Goal: Task Accomplishment & Management: Manage account settings

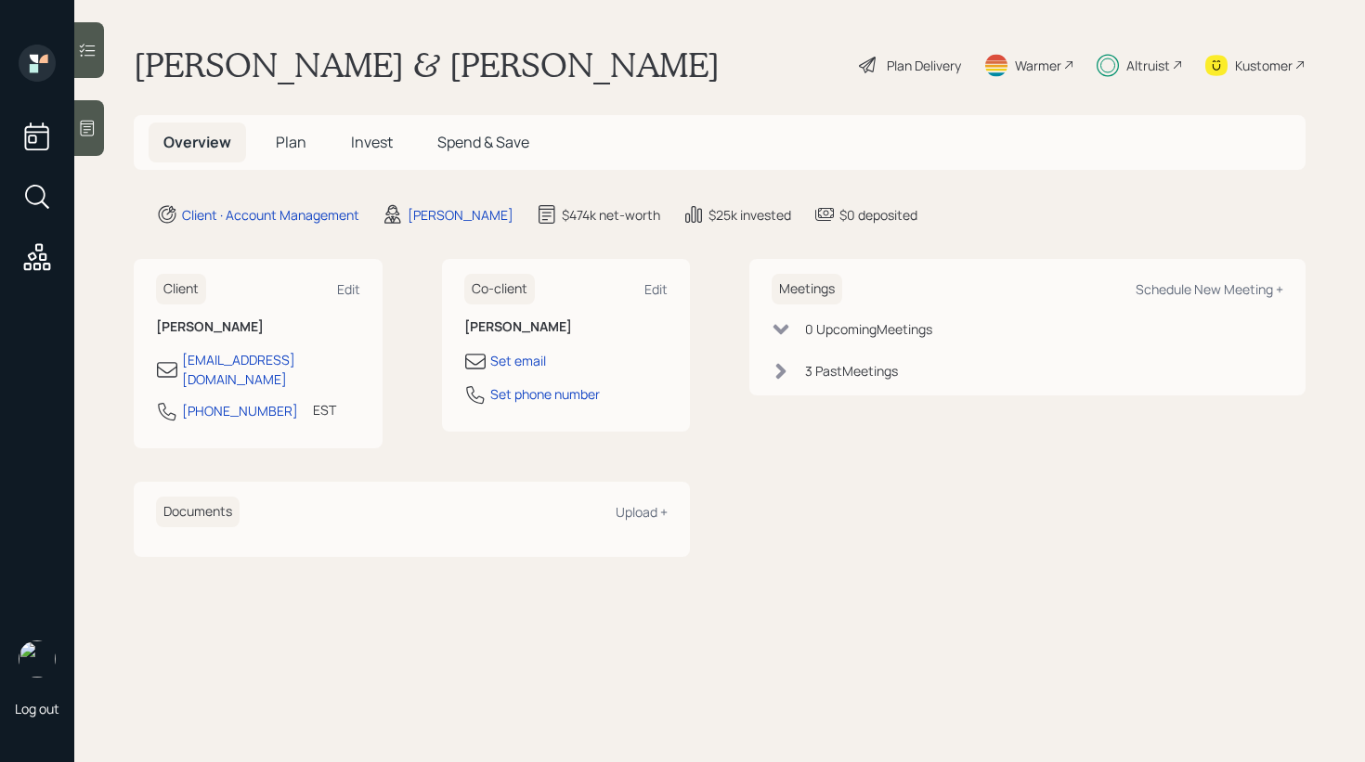
click at [358, 145] on span "Invest" at bounding box center [372, 142] width 42 height 20
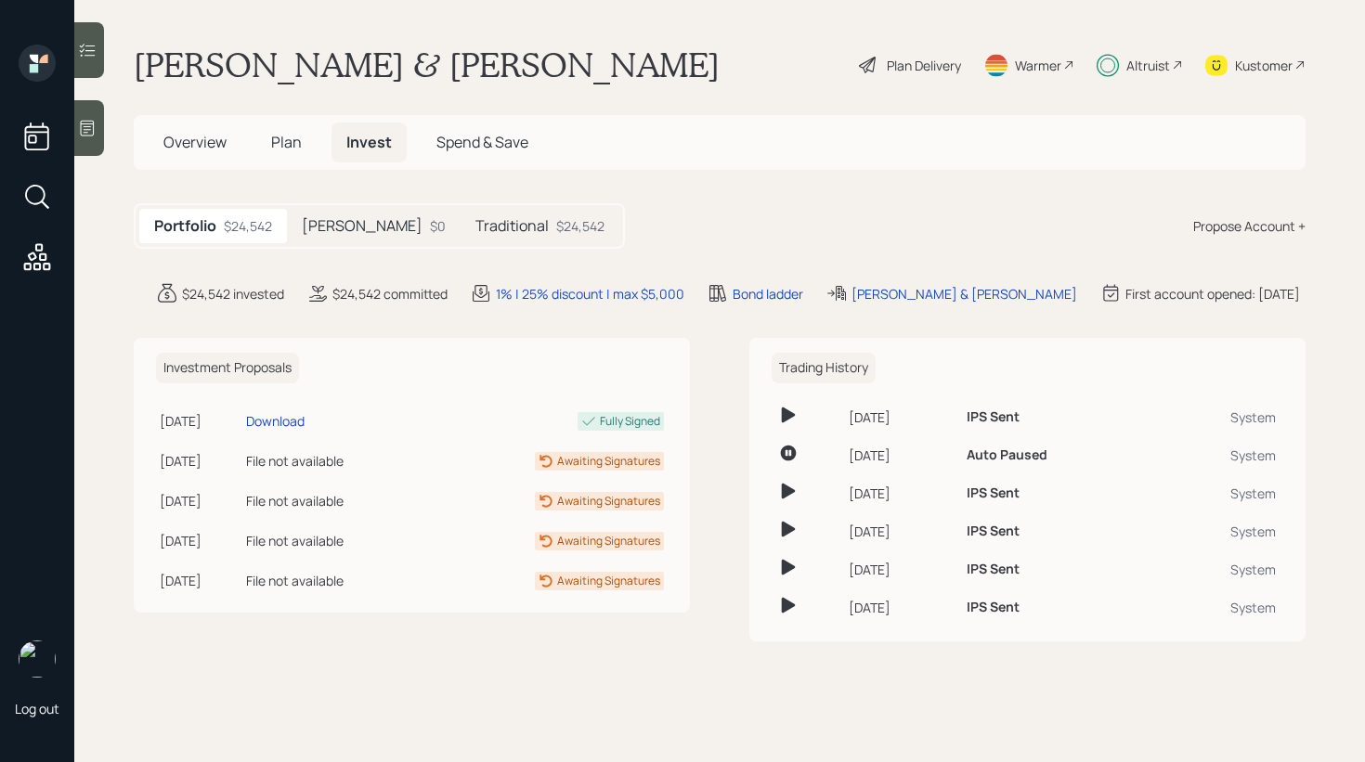
click at [91, 60] on div at bounding box center [89, 50] width 30 height 56
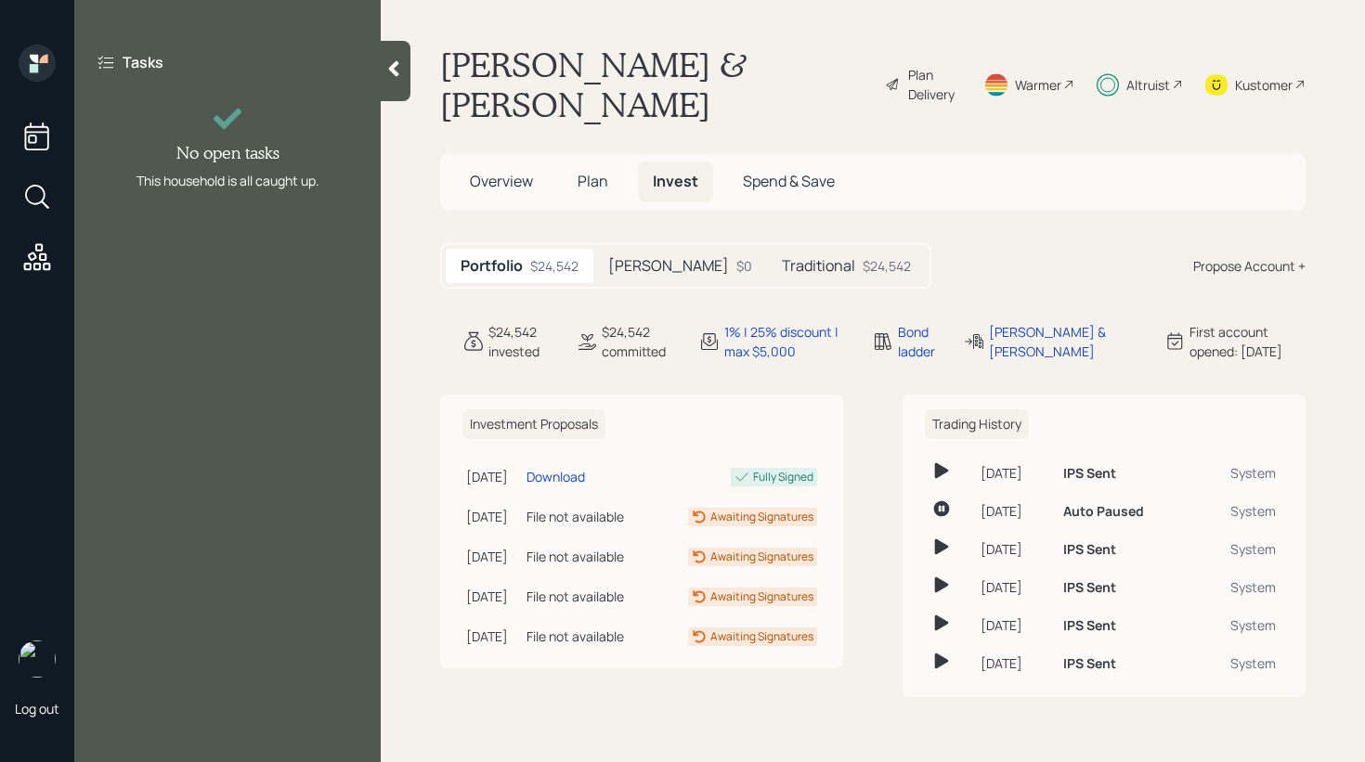
click at [388, 86] on div at bounding box center [396, 71] width 30 height 60
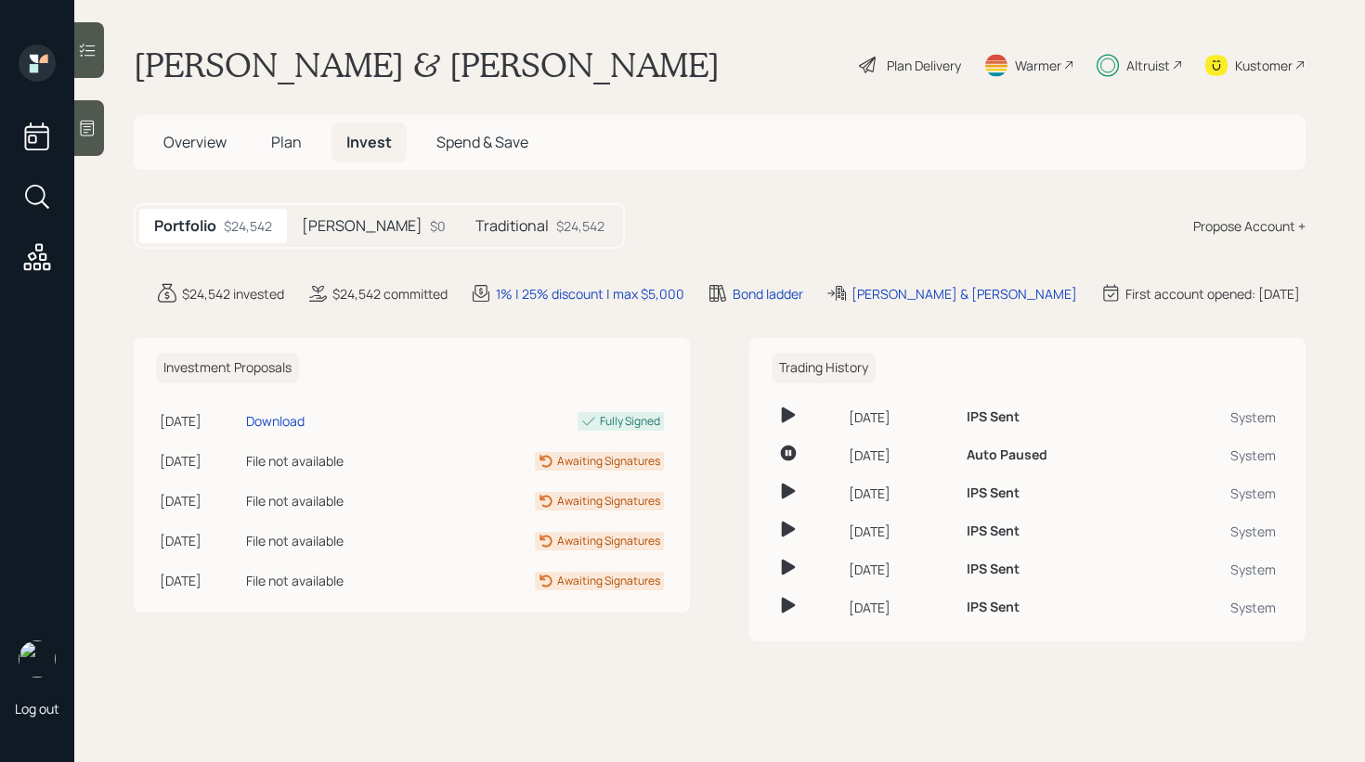
click at [475, 221] on h5 "Traditional" at bounding box center [511, 226] width 73 height 18
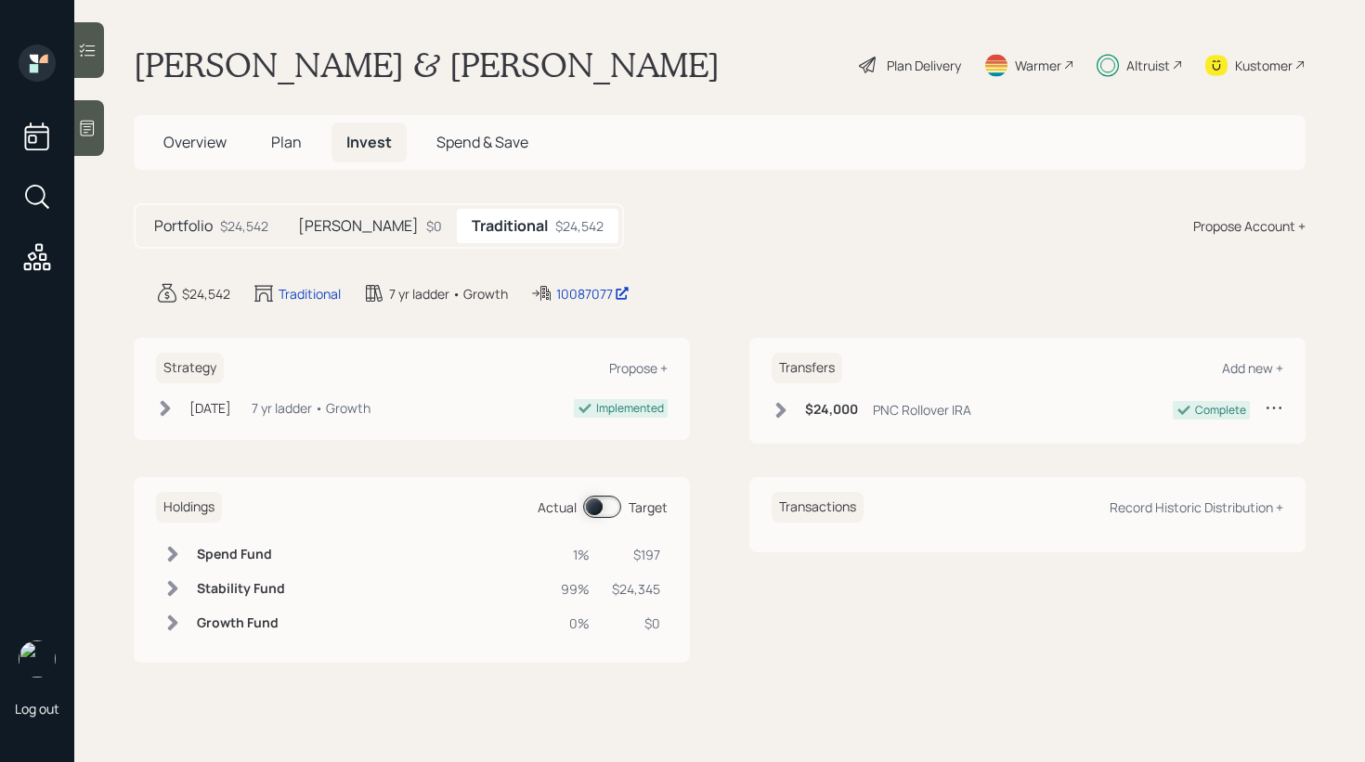
click at [176, 582] on icon at bounding box center [172, 588] width 19 height 19
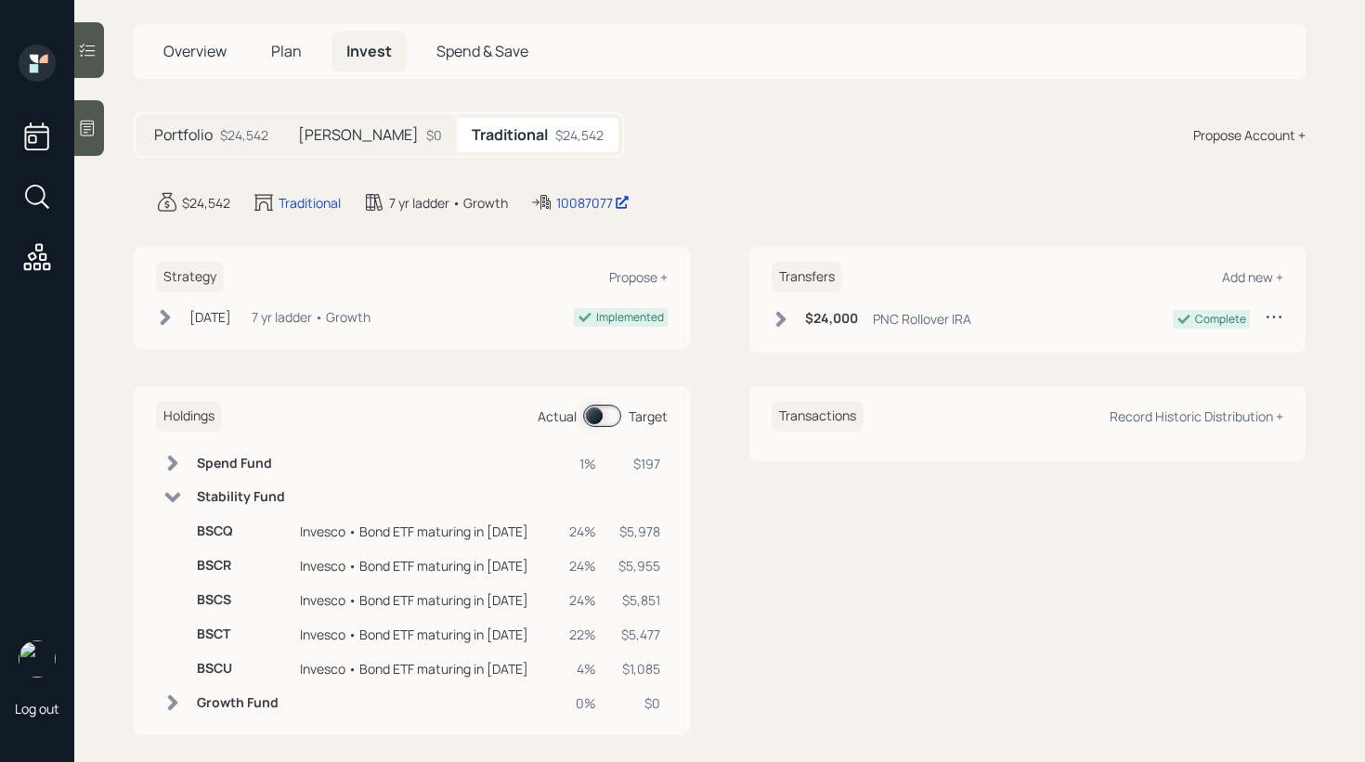
scroll to position [109, 0]
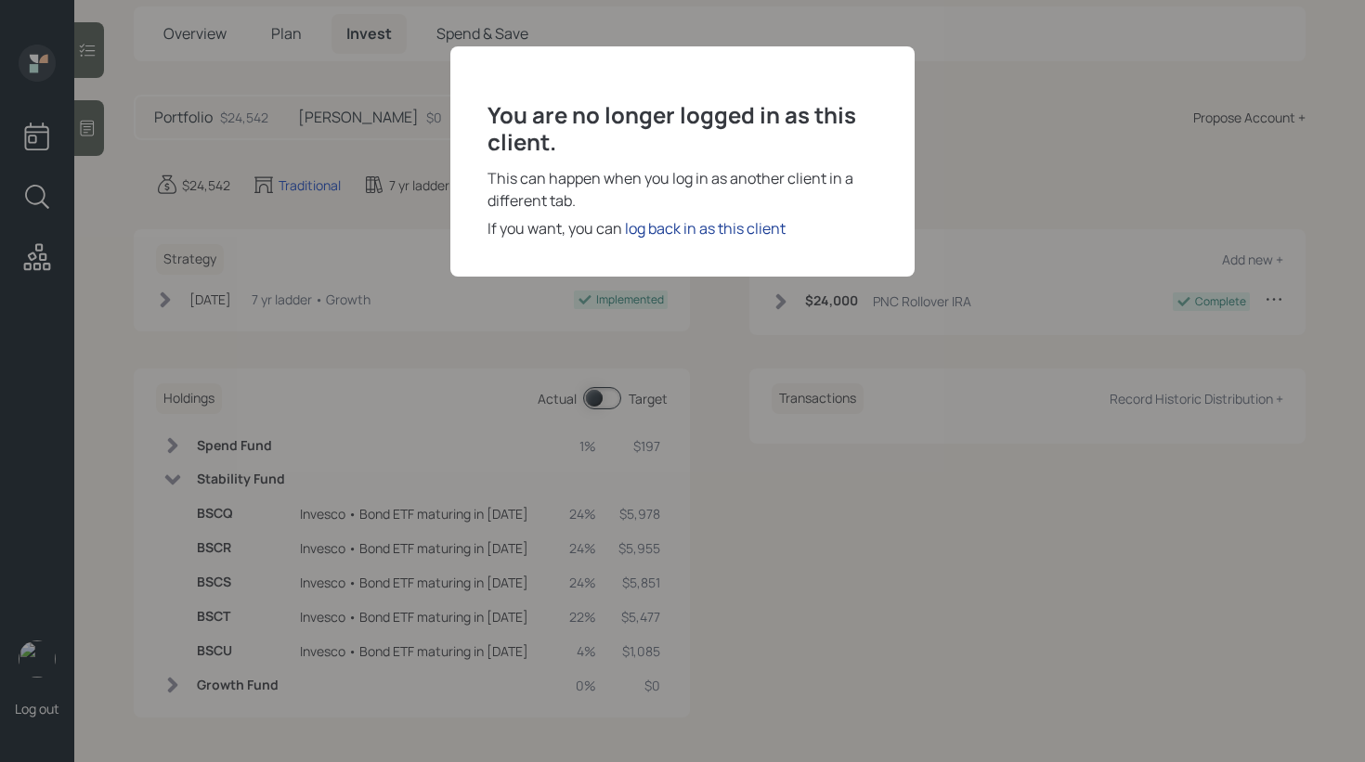
click at [744, 230] on div "log back in as this client" at bounding box center [705, 228] width 161 height 22
